Goal: Transaction & Acquisition: Purchase product/service

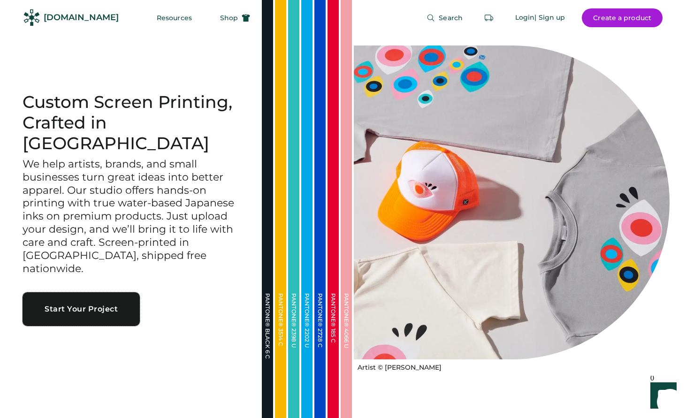
click at [89, 292] on button "Start Your Project" at bounding box center [81, 309] width 117 height 34
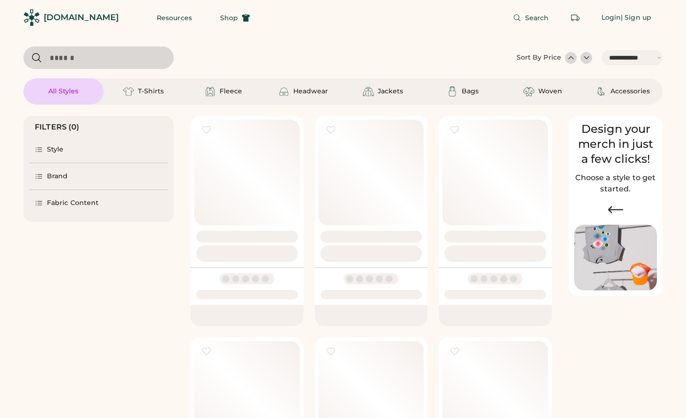
select select "*****"
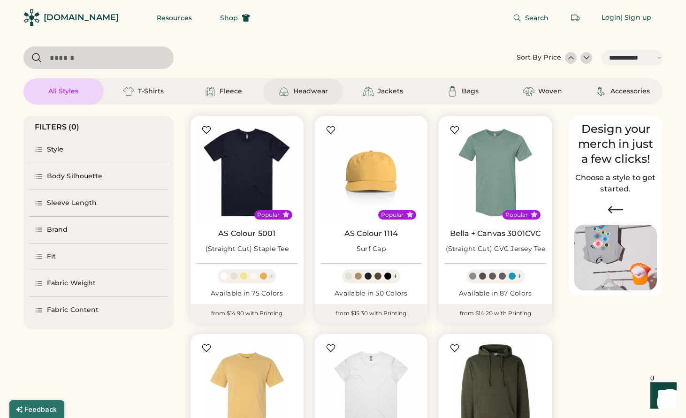
click at [298, 92] on div "Headwear" at bounding box center [310, 91] width 35 height 9
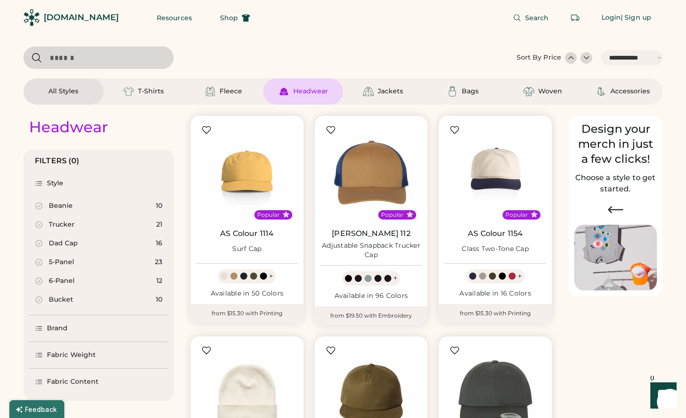
click at [80, 226] on div "Trucker 21" at bounding box center [98, 224] width 139 height 19
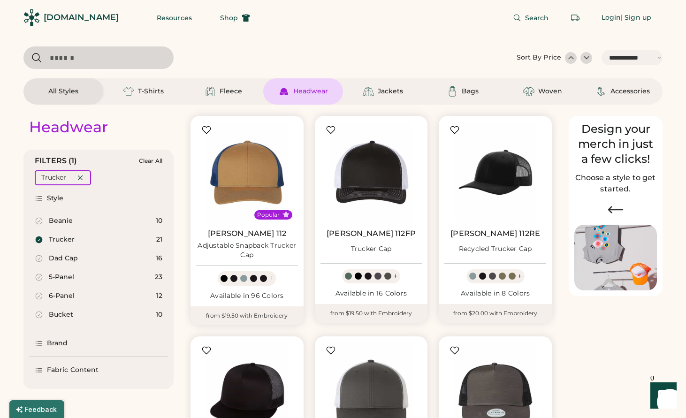
scroll to position [882, 0]
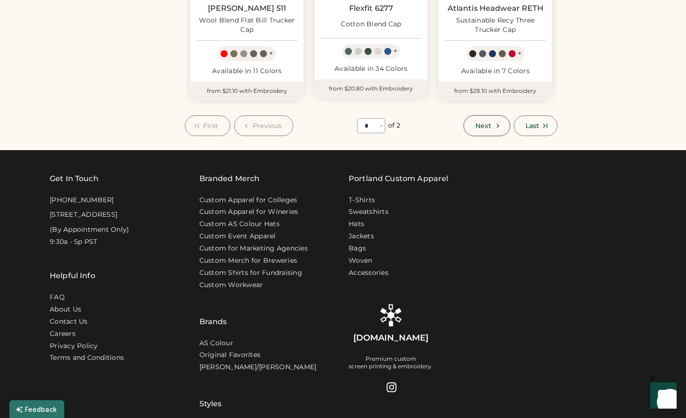
click at [475, 129] on span "Next" at bounding box center [483, 125] width 16 height 7
select select "*"
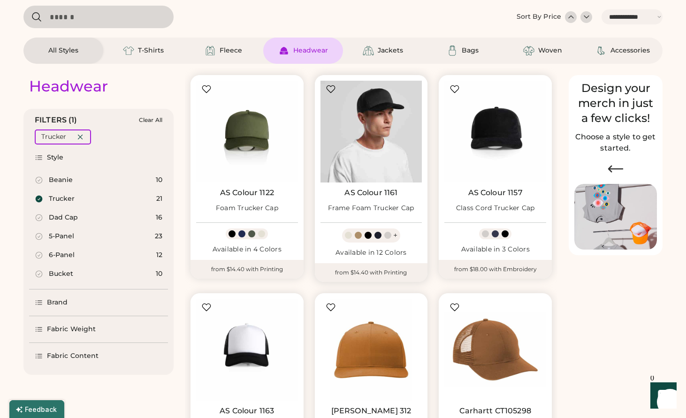
click at [358, 143] on img at bounding box center [372, 132] width 102 height 102
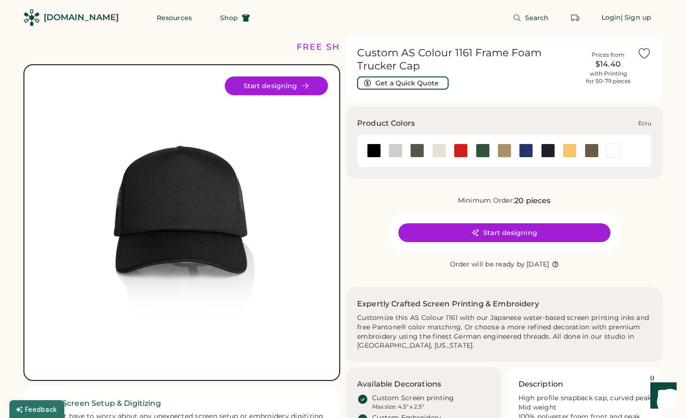
click at [435, 154] on div at bounding box center [439, 151] width 14 height 14
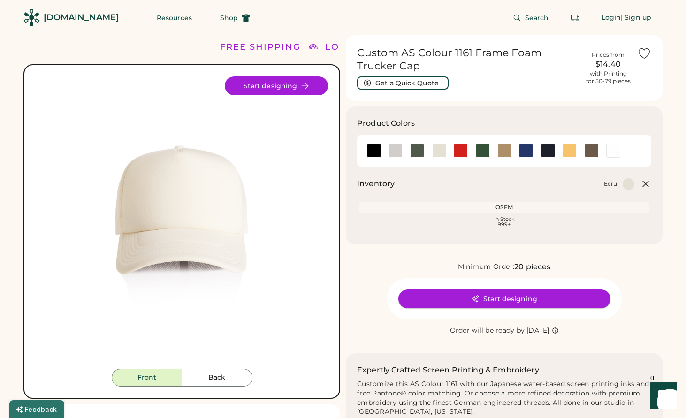
click at [501, 300] on button "Start designing" at bounding box center [504, 299] width 212 height 19
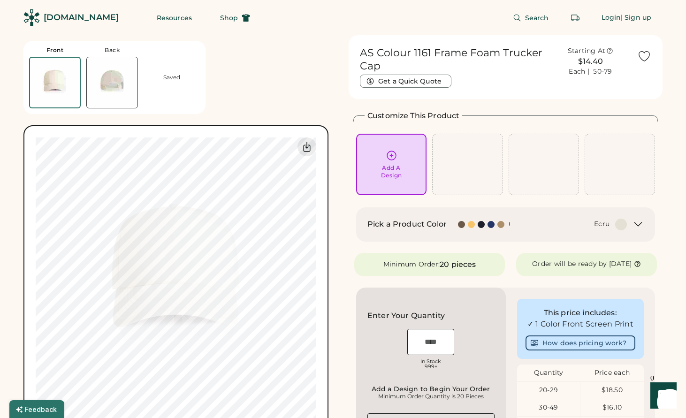
click at [390, 176] on div "Add A Design" at bounding box center [391, 171] width 21 height 15
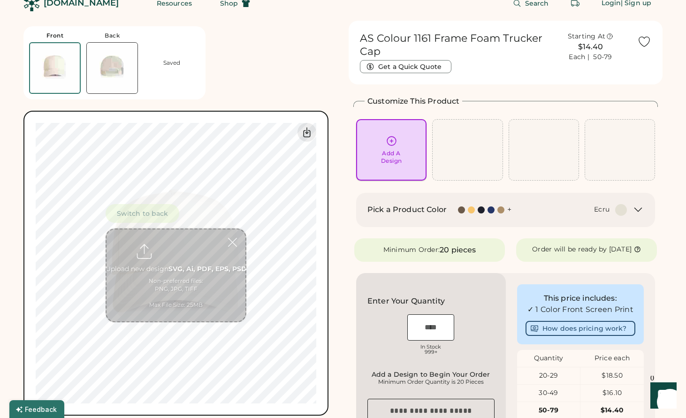
scroll to position [35, 0]
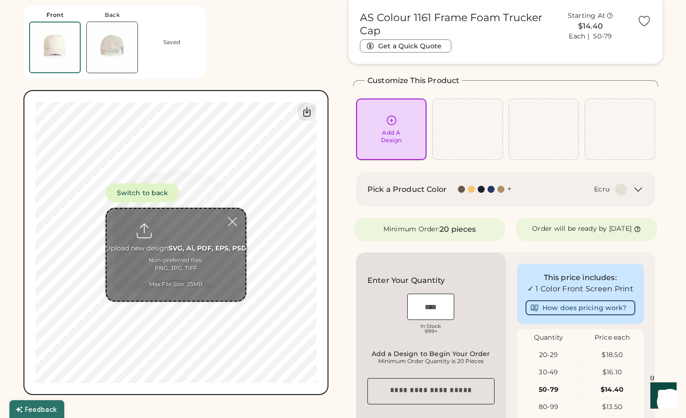
click at [390, 136] on div "Add A Design" at bounding box center [391, 136] width 21 height 15
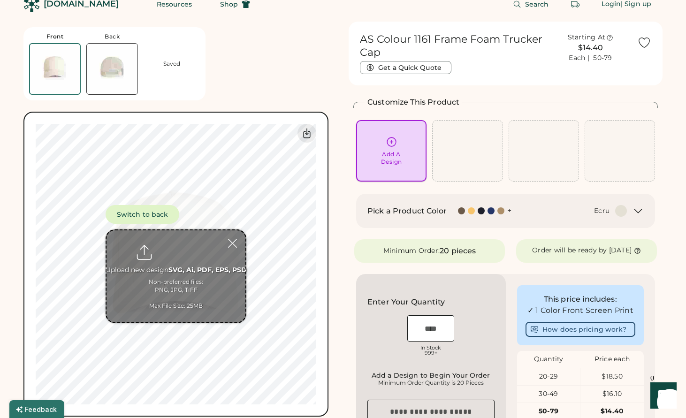
scroll to position [12, 0]
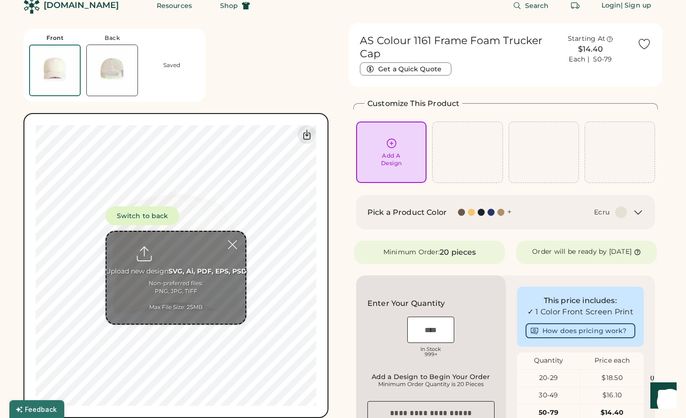
type input "**********"
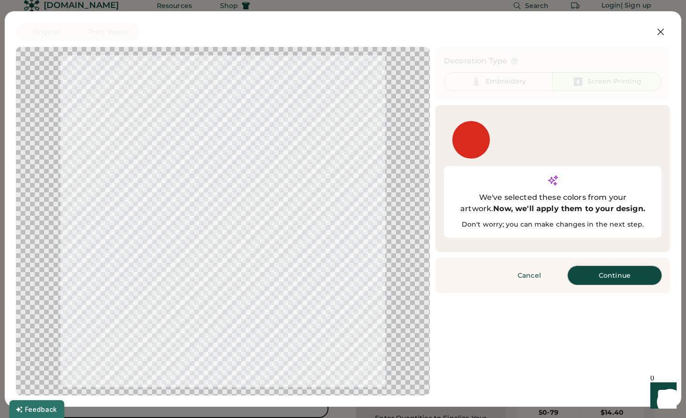
click at [589, 266] on button "Continue" at bounding box center [615, 275] width 94 height 19
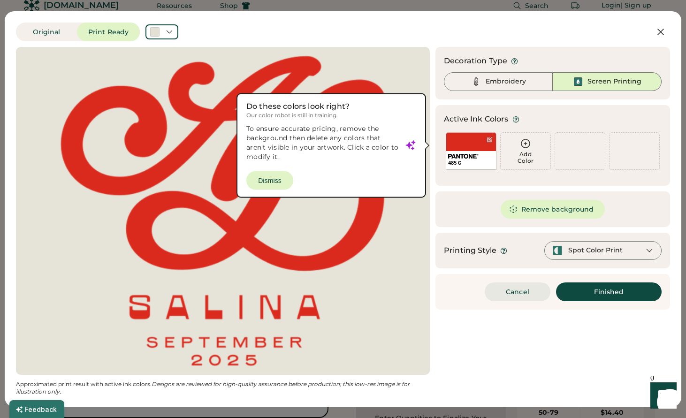
click at [517, 292] on button "Cancel" at bounding box center [518, 291] width 66 height 19
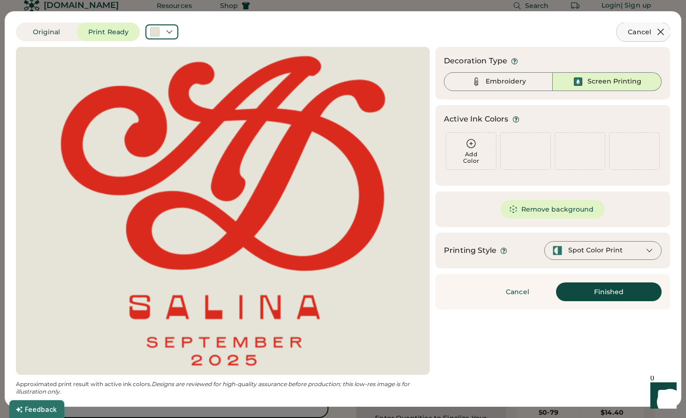
click at [661, 31] on icon at bounding box center [660, 31] width 11 height 11
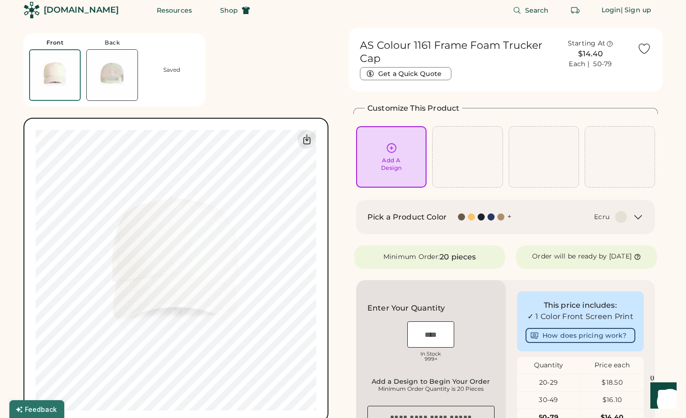
scroll to position [0, 0]
